Goal: Navigation & Orientation: Find specific page/section

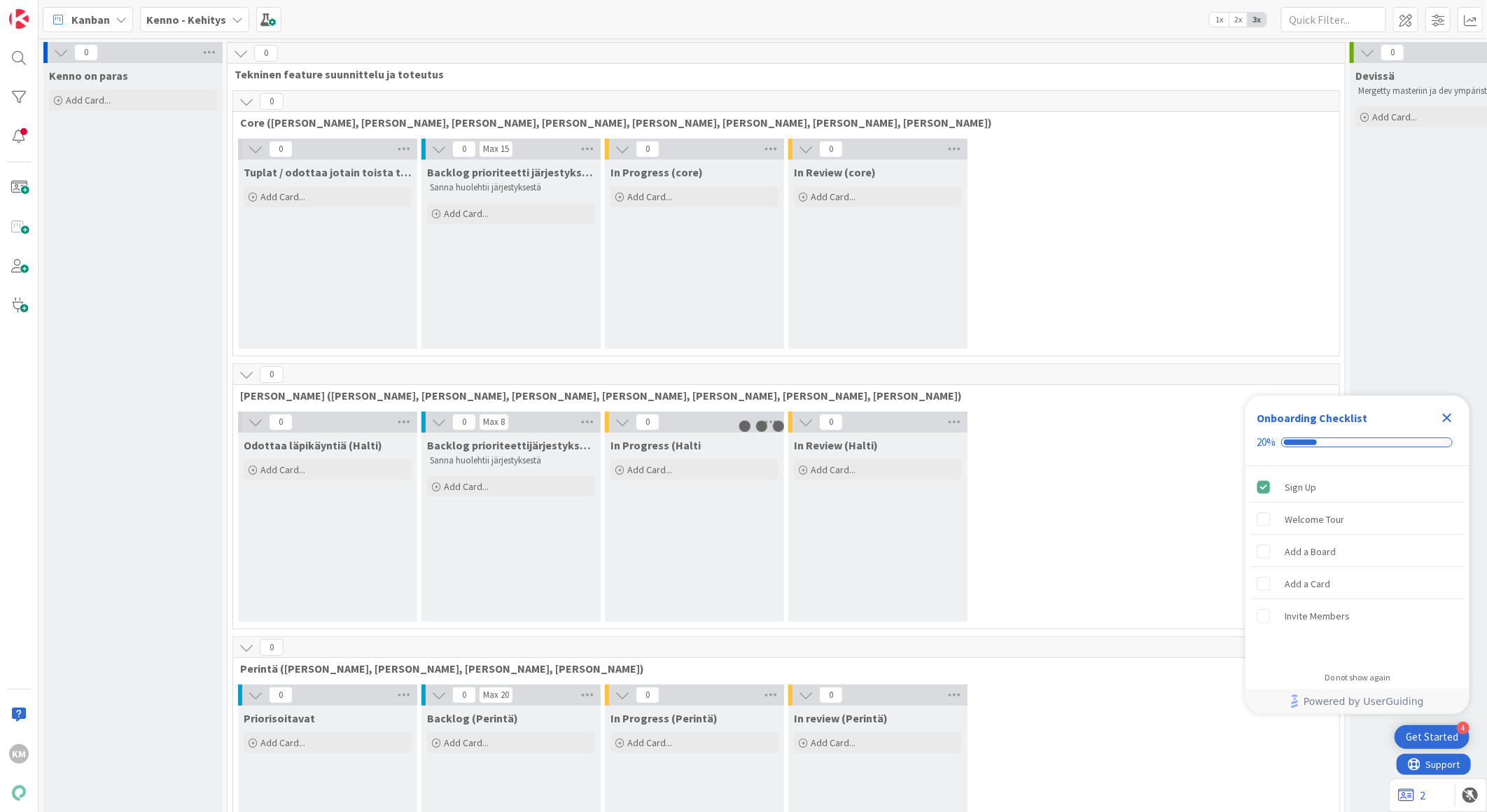
click at [1449, 415] on icon "Close Checklist" at bounding box center [1447, 418] width 9 height 9
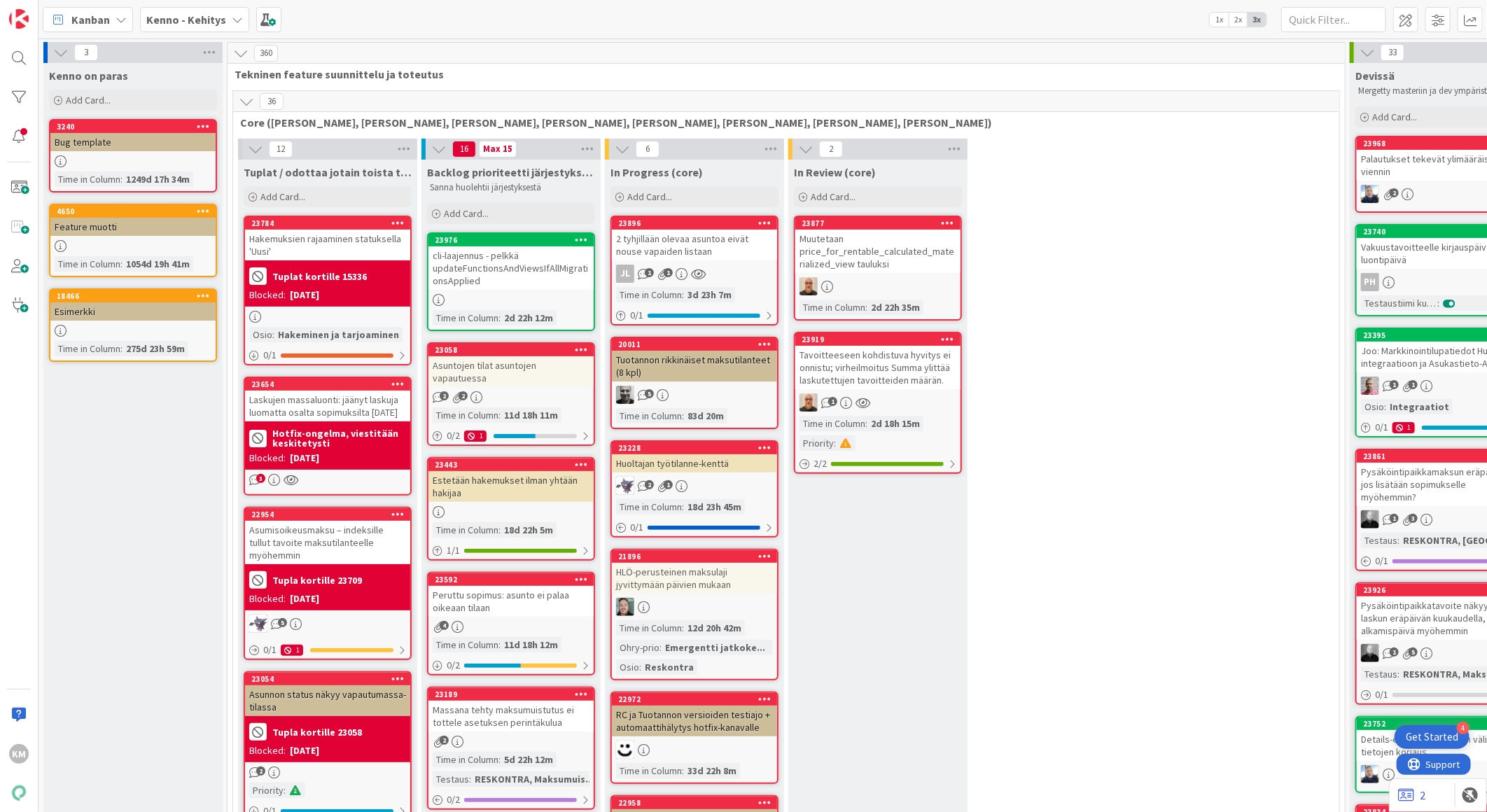
click at [201, 19] on b "Kenno - Kehitys" at bounding box center [186, 20] width 80 height 14
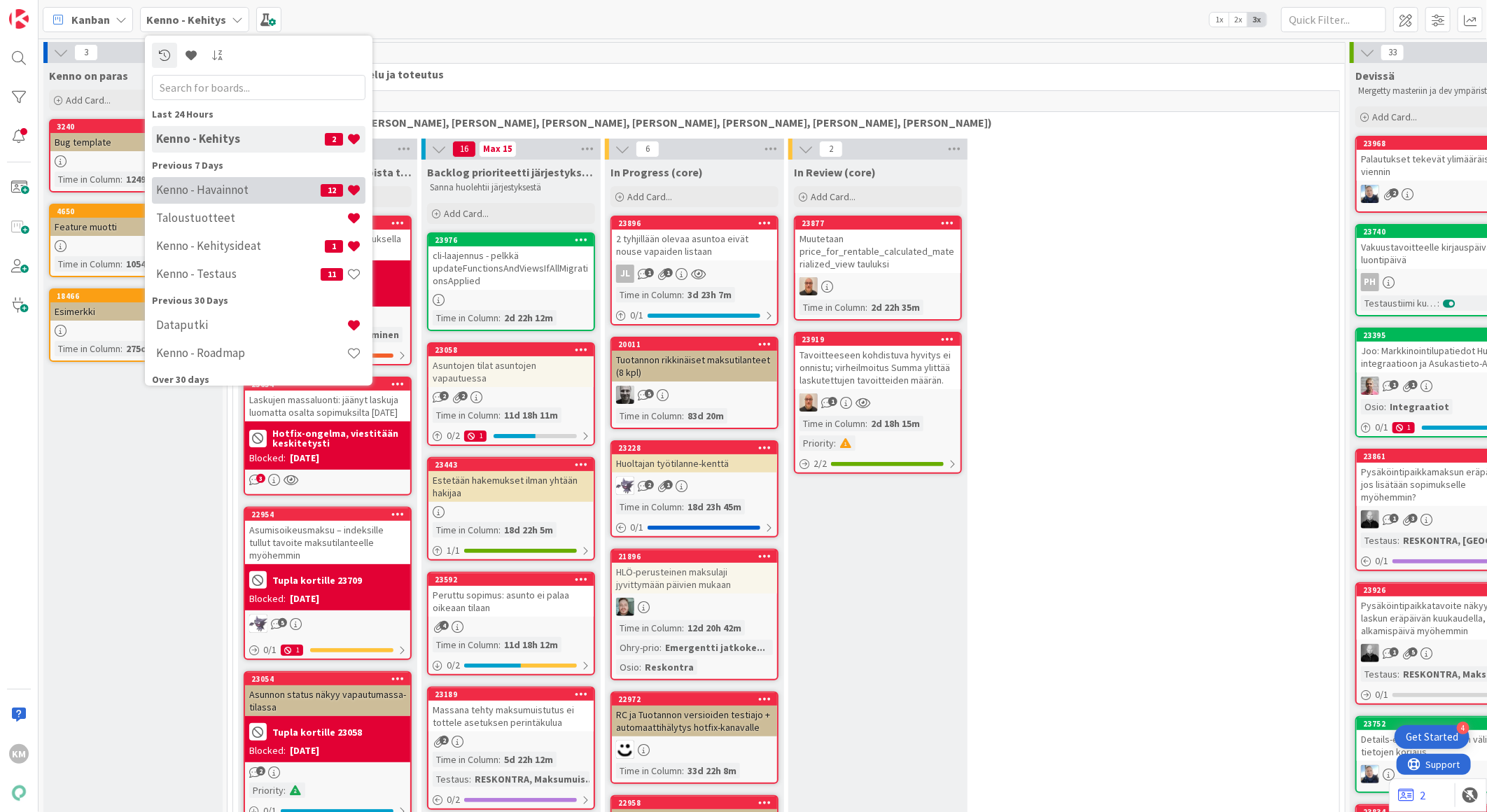
click at [212, 189] on h4 "Kenno - Havainnot" at bounding box center [238, 190] width 164 height 14
